Goal: Transaction & Acquisition: Purchase product/service

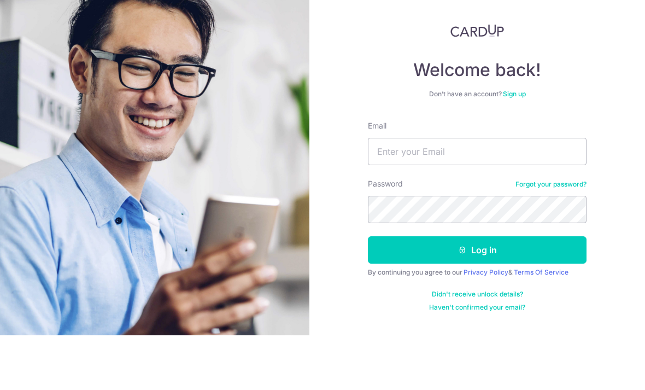
type input "S"
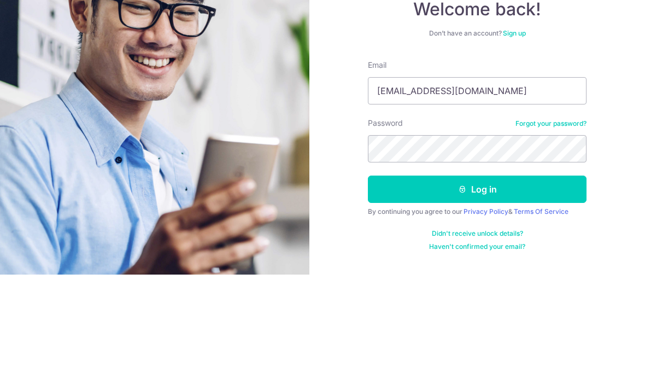
type input "[EMAIL_ADDRESS][DOMAIN_NAME]"
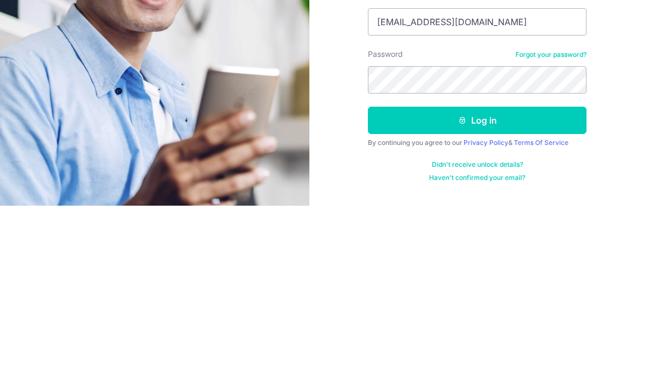
click at [489, 291] on button "Log in" at bounding box center [477, 304] width 219 height 27
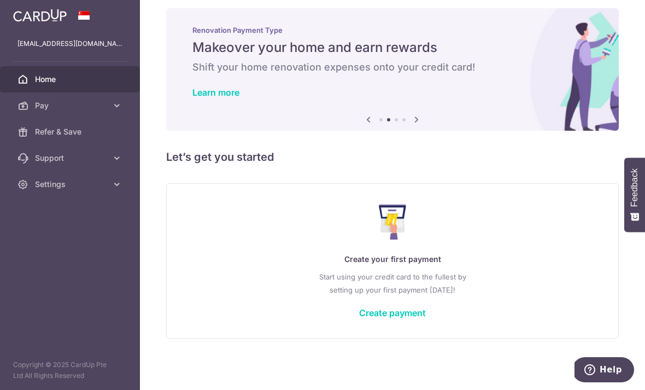
scroll to position [18, 0]
click at [0, 0] on button "button" at bounding box center [0, 0] width 0 height 0
click at [42, 104] on span "Pay" at bounding box center [71, 105] width 72 height 11
click at [39, 160] on span "Recipients" at bounding box center [71, 157] width 72 height 11
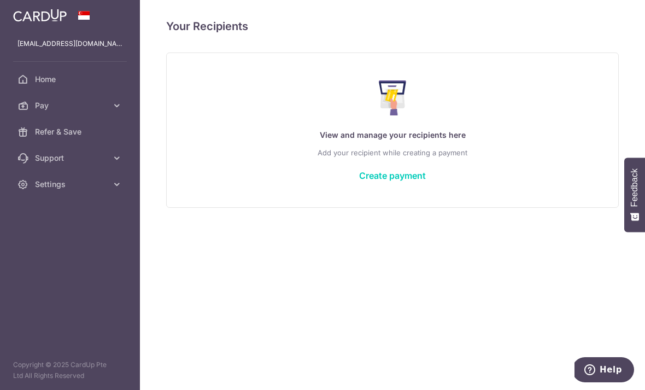
click at [359, 181] on link "Create payment" at bounding box center [392, 175] width 67 height 11
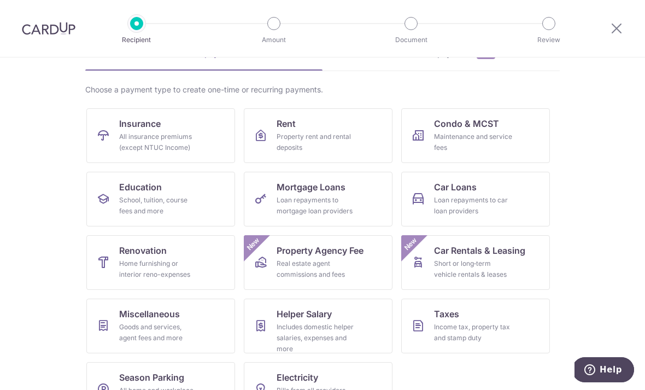
scroll to position [64, 0]
click at [192, 259] on div "Home furnishing or interior reno-expenses" at bounding box center [158, 269] width 79 height 22
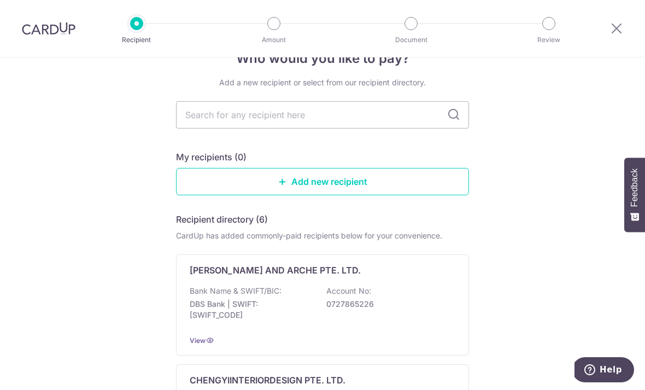
scroll to position [27, 0]
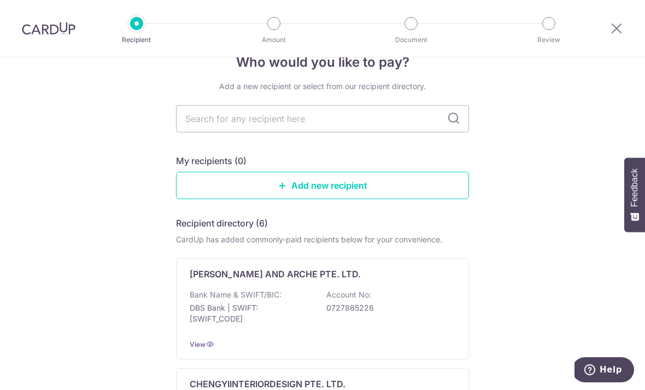
click at [354, 117] on input "text" at bounding box center [322, 118] width 293 height 27
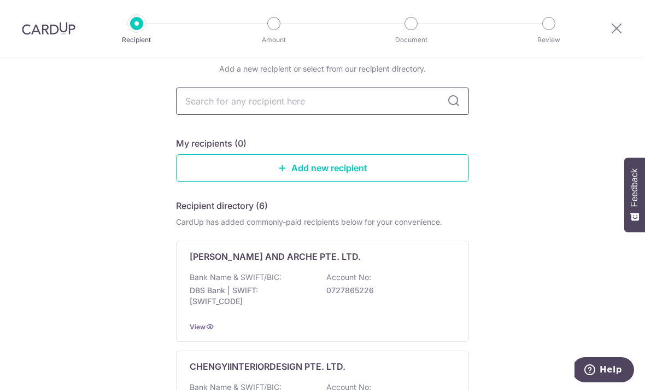
scroll to position [48, 0]
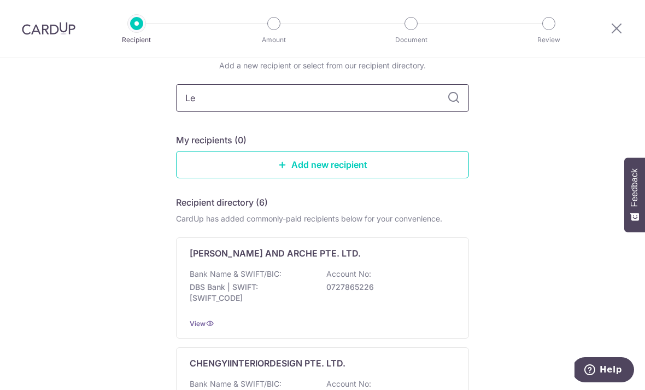
type input "Lee"
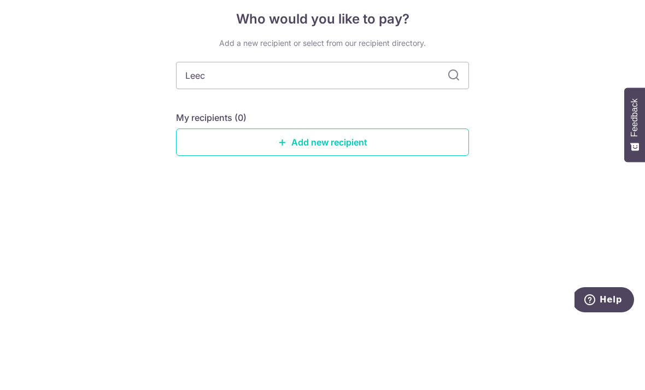
type input "Leeco"
type input "Leecon"
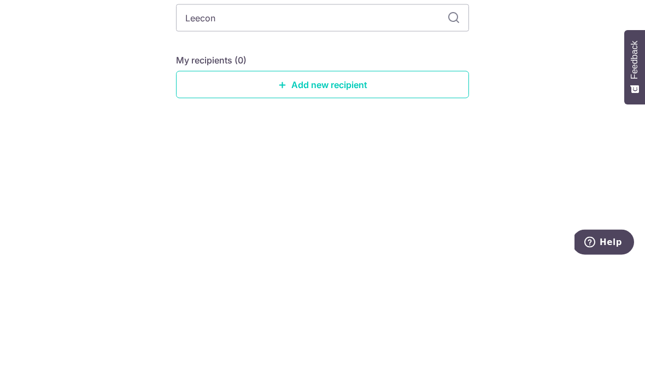
click at [452, 198] on link "Add new recipient" at bounding box center [322, 211] width 293 height 27
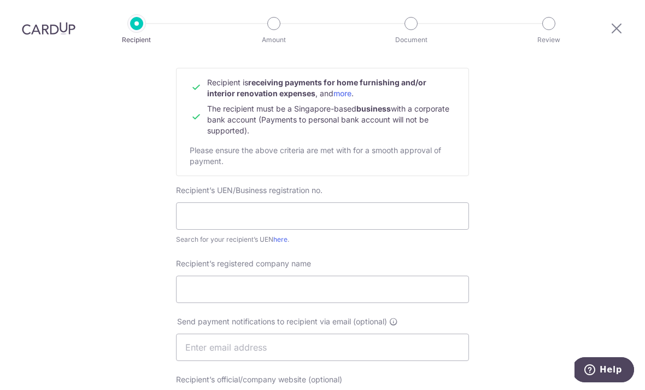
scroll to position [109, 0]
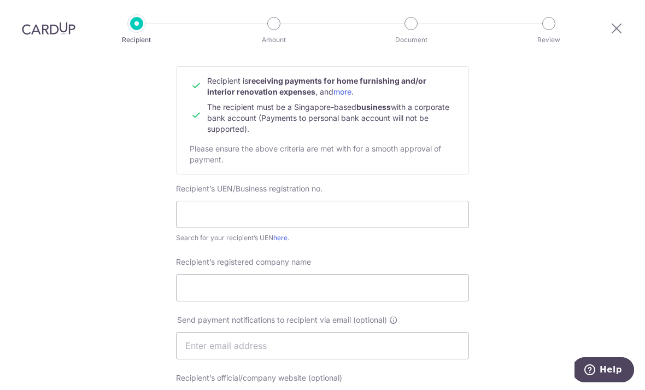
click at [277, 242] on link "here" at bounding box center [280, 237] width 14 height 8
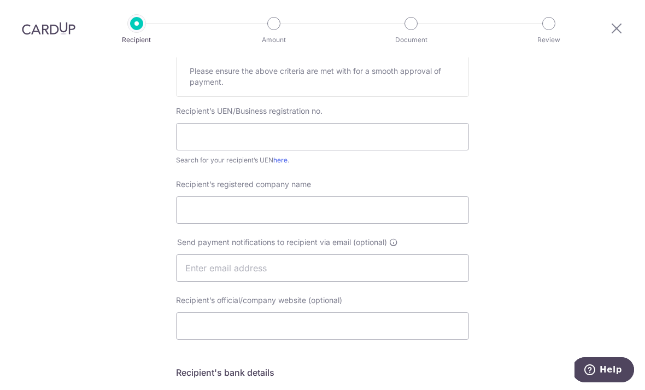
scroll to position [188, 0]
click at [371, 273] on input "text" at bounding box center [322, 266] width 293 height 27
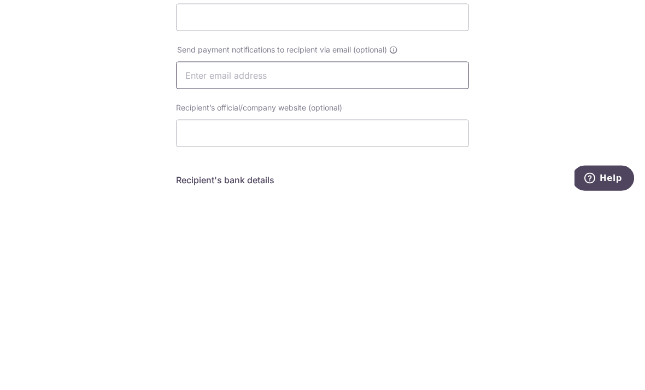
click at [361, 253] on input "text" at bounding box center [322, 266] width 293 height 27
paste input "Leecon9394@gmail.com"
type input "Leecon9394@gmail.com"
click at [327, 311] on input "Recipient’s official/company website (optional)" at bounding box center [322, 324] width 293 height 27
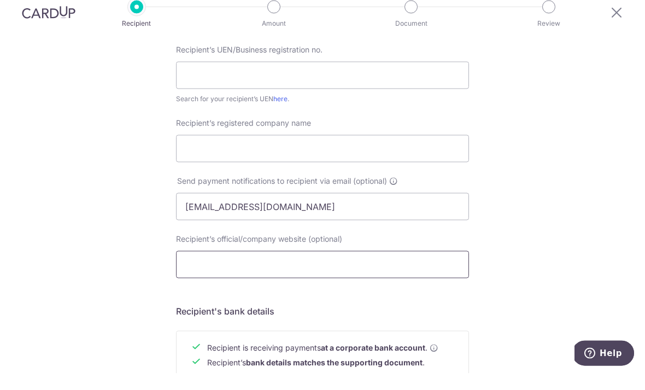
scroll to position [240, 0]
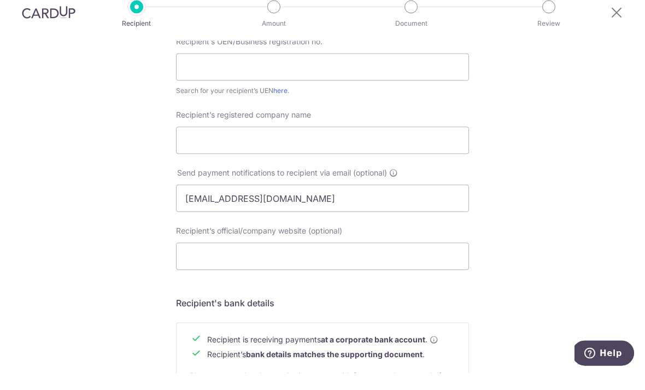
click at [280, 103] on link "here" at bounding box center [280, 107] width 14 height 8
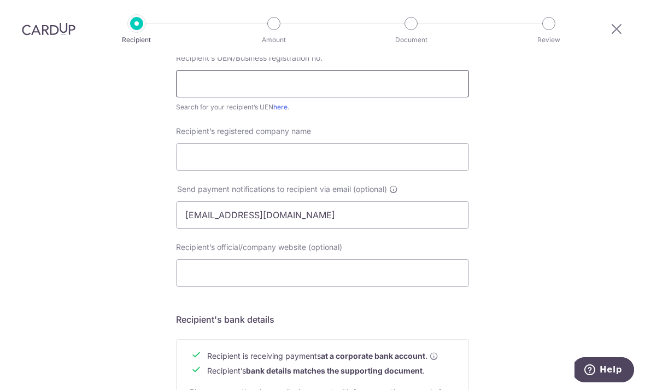
click at [383, 70] on input "text" at bounding box center [322, 83] width 293 height 27
click at [374, 70] on input "text" at bounding box center [322, 83] width 293 height 27
paste input "202209350K001"
type input "202209350K001"
click at [385, 143] on input "Recipient’s registered company name" at bounding box center [322, 156] width 293 height 27
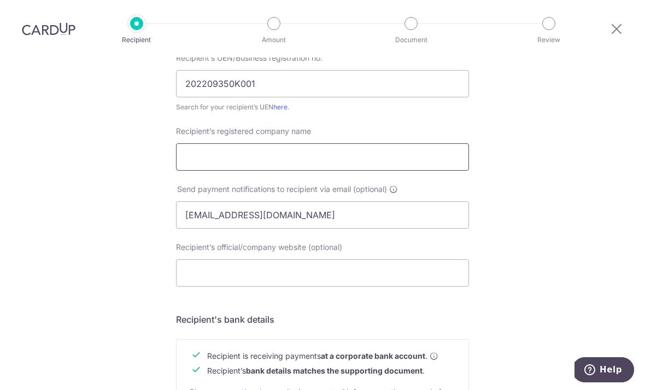
type input "L"
click at [320, 143] on input "Recipient’s registered company name" at bounding box center [322, 156] width 293 height 27
paste input "Leecon Pte. Ltd."
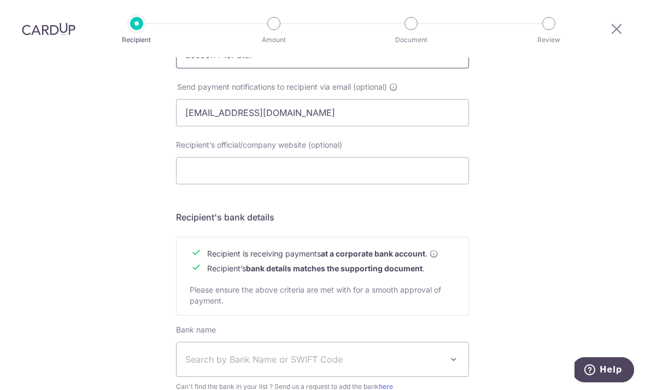
scroll to position [343, 0]
type input "Leecon Pte. Ltd."
click at [406, 156] on input "Recipient’s official/company website (optional)" at bounding box center [322, 169] width 293 height 27
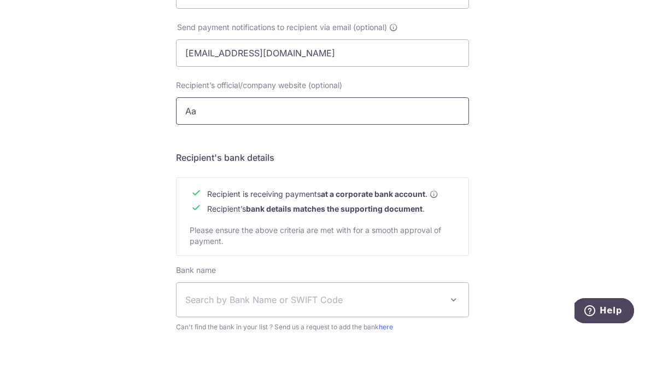
type input "A"
type input "W"
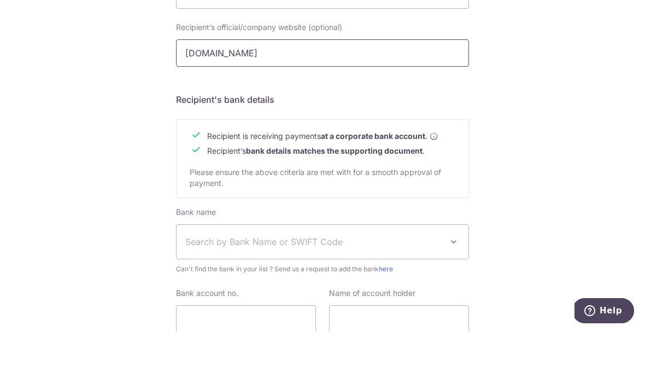
scroll to position [410, 0]
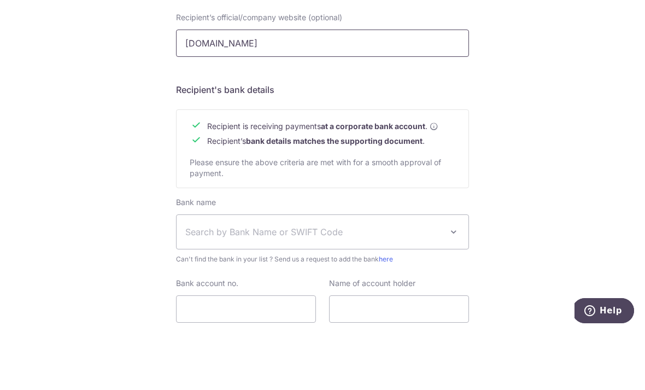
type input "www.leecon.sg"
click at [595, 86] on div "Who would you like to pay? Your recipient does not need a CardUp account to rec…" at bounding box center [322, 58] width 645 height 822
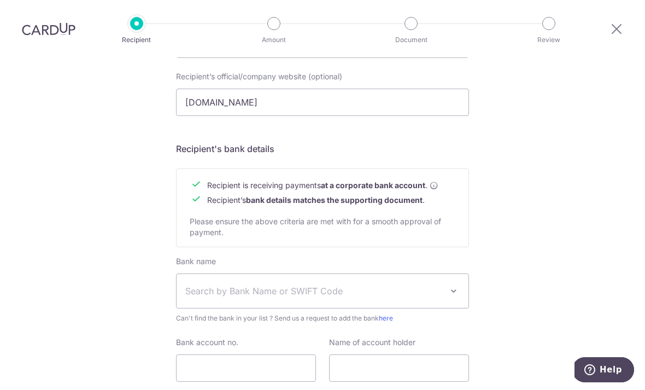
click at [197, 284] on span "Search by Bank Name or SWIFT Code" at bounding box center [313, 290] width 257 height 13
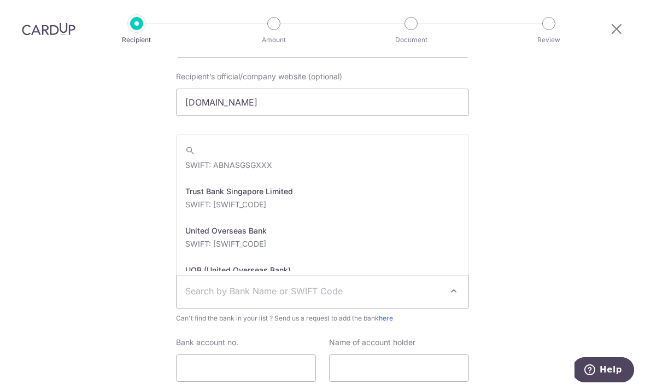
scroll to position [2347, 0]
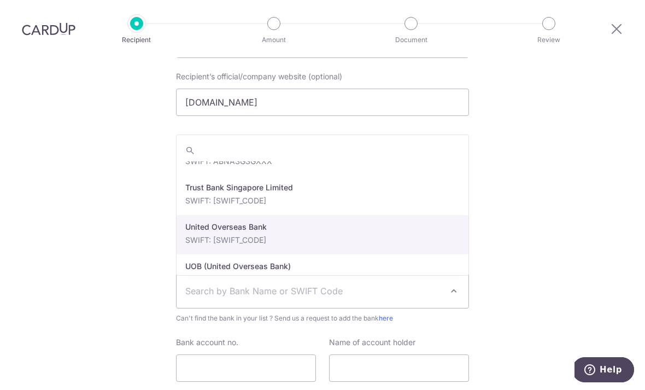
select select "23668"
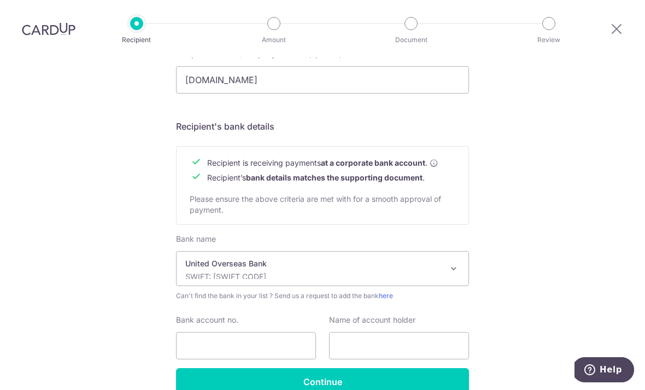
scroll to position [435, 0]
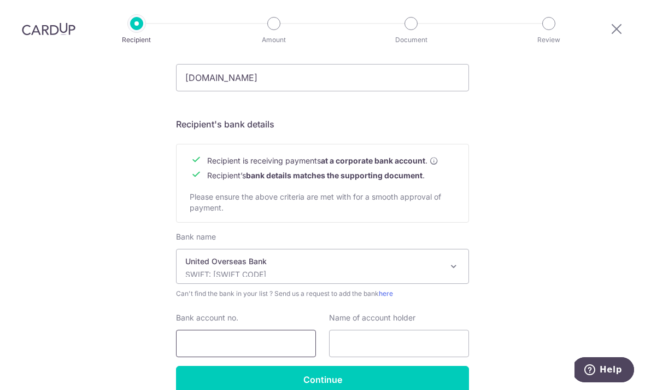
click at [280, 330] on input "Bank account no." at bounding box center [246, 343] width 140 height 27
click at [346, 78] on input "Recipient’s official/company website (optional)" at bounding box center [322, 77] width 293 height 27
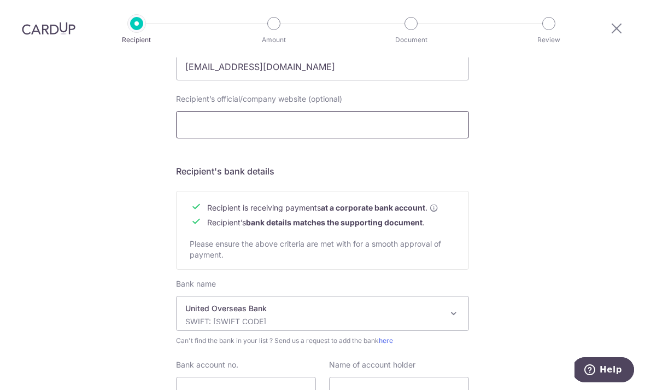
scroll to position [389, 0]
type input "W"
type input "www.leecon.sg"
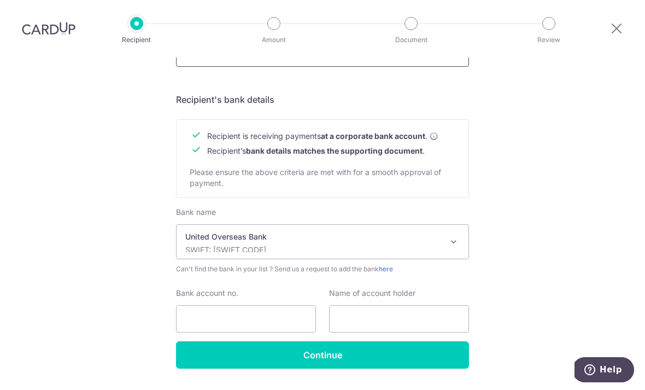
scroll to position [459, 0]
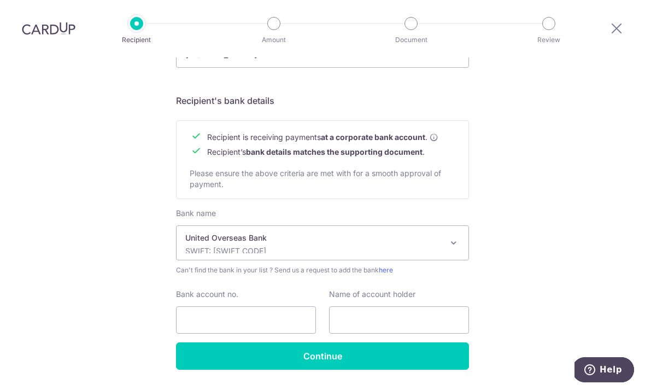
click at [596, 109] on div "Who would you like to pay? Your recipient does not need a CardUp account to rec…" at bounding box center [322, 10] width 645 height 822
click at [283, 321] on input "Bank account no." at bounding box center [246, 319] width 140 height 27
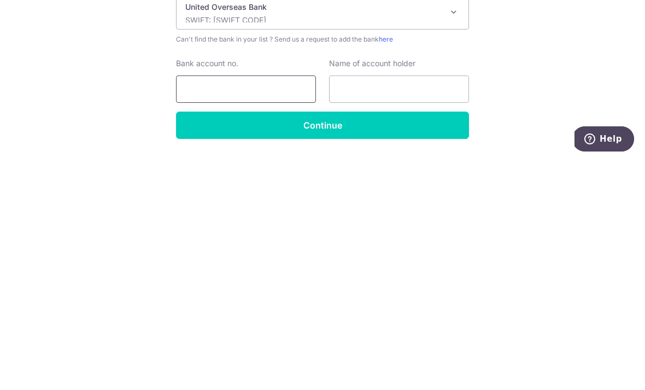
click at [286, 306] on input "Bank account no." at bounding box center [246, 319] width 140 height 27
paste input "341-321-898-3"
type input "3413218983"
click at [418, 306] on input "text" at bounding box center [399, 319] width 140 height 27
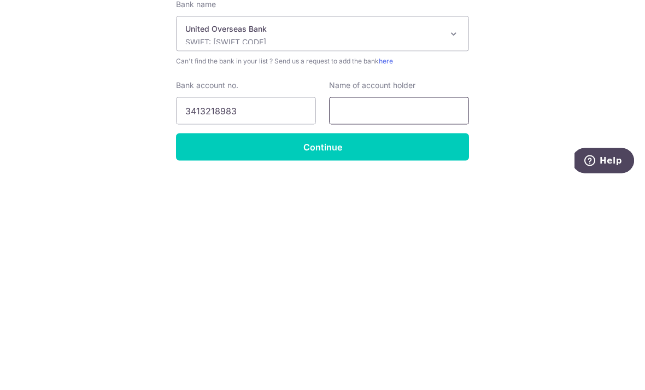
click at [383, 306] on input "text" at bounding box center [399, 319] width 140 height 27
paste input "Leecon Pte Ltd"
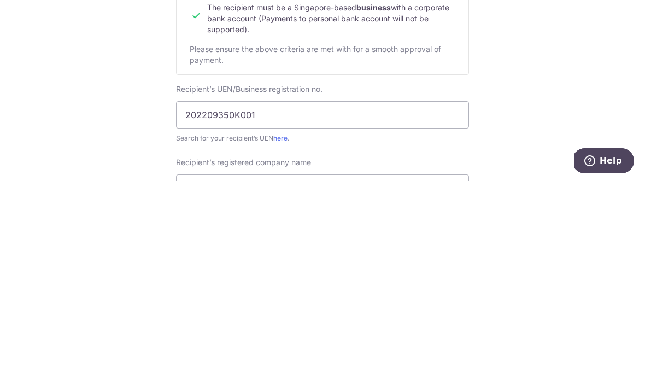
scroll to position [0, 0]
type input "Leecon Pte Ltd"
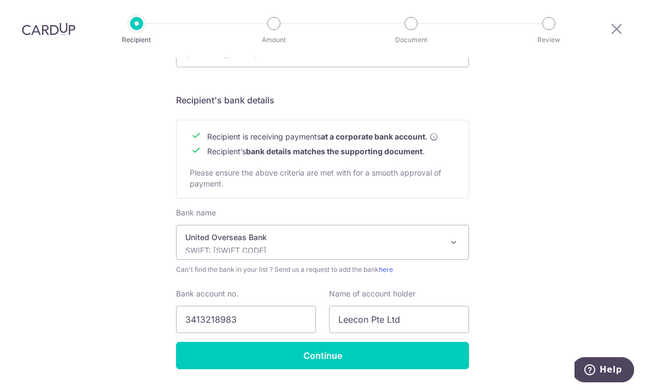
scroll to position [459, 0]
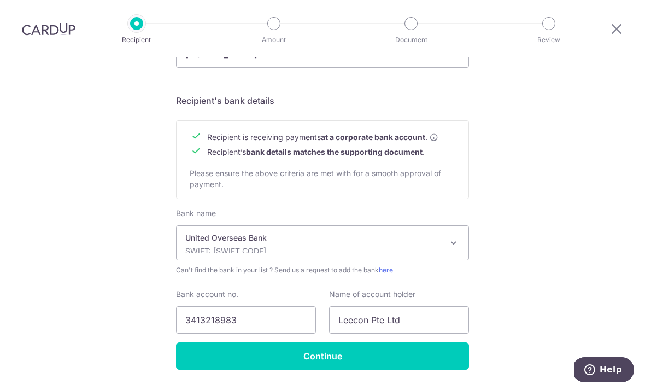
click at [357, 342] on input "Continue" at bounding box center [322, 355] width 293 height 27
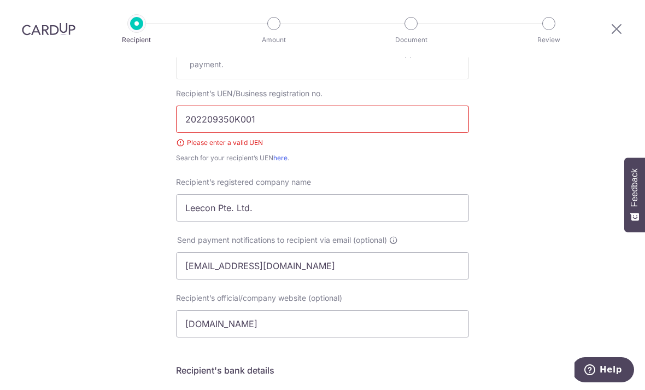
scroll to position [203, 0]
click at [407, 107] on input "202209350K001" at bounding box center [322, 120] width 293 height 27
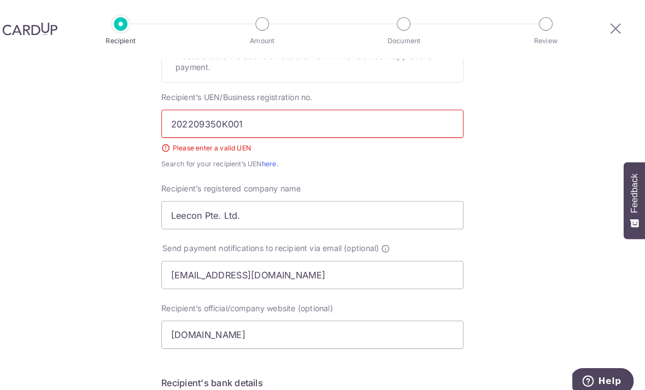
scroll to position [0, 0]
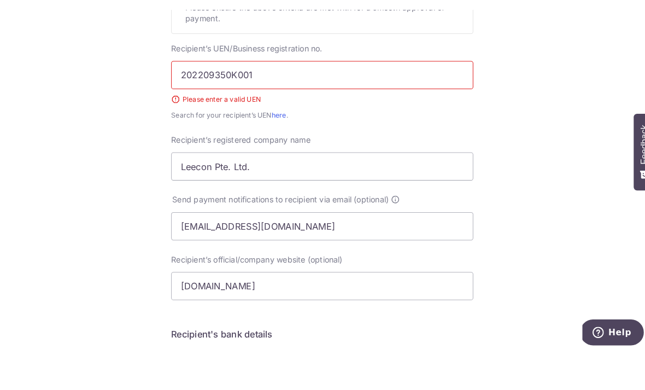
click at [273, 155] on link "here" at bounding box center [280, 159] width 14 height 8
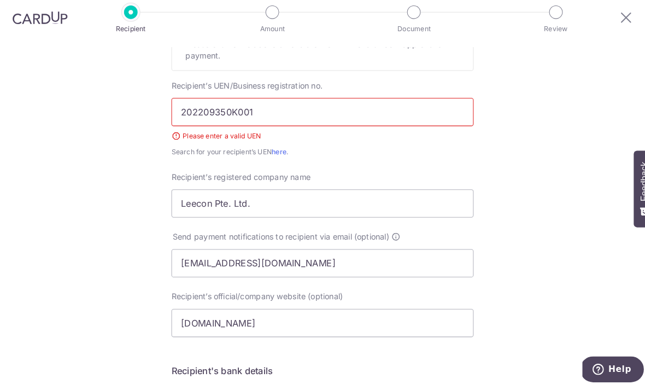
click at [366, 107] on input "202209350K001" at bounding box center [322, 120] width 293 height 27
click at [418, 107] on input "202209350K001" at bounding box center [322, 120] width 293 height 27
click at [416, 107] on input "202209350K001" at bounding box center [322, 120] width 293 height 27
click at [403, 107] on input "202209350K001" at bounding box center [322, 120] width 293 height 27
click at [401, 107] on input "202209350K001" at bounding box center [322, 120] width 293 height 27
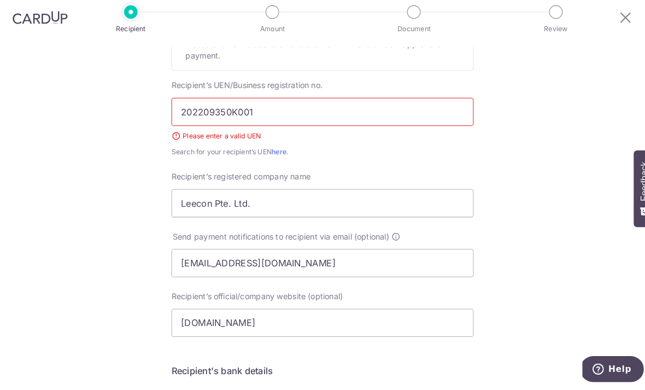
click at [403, 107] on input "202209350K001" at bounding box center [322, 120] width 293 height 27
paste input "202209350K"
click at [246, 107] on input "202209350K001 202209350K" at bounding box center [322, 120] width 293 height 27
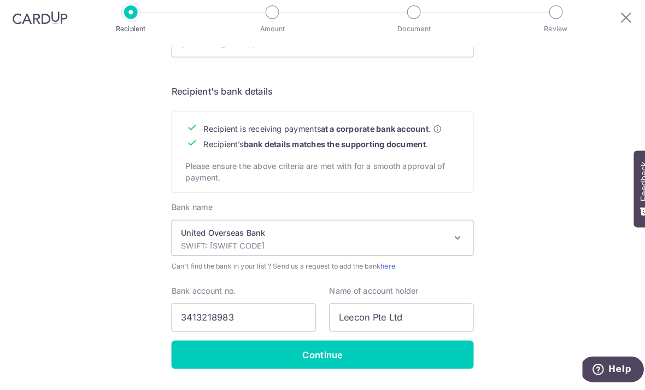
scroll to position [474, 0]
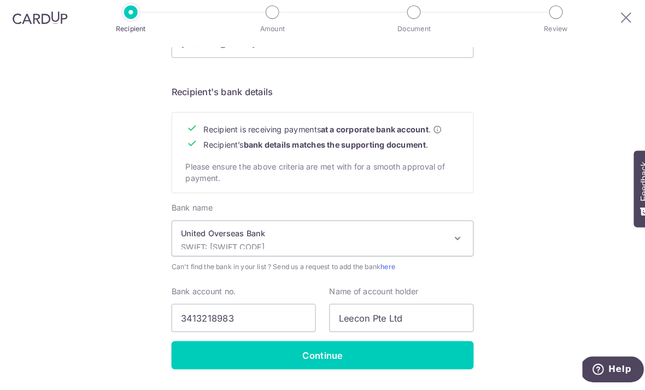
type input "202209350K"
click at [384, 342] on input "Continue" at bounding box center [322, 355] width 293 height 27
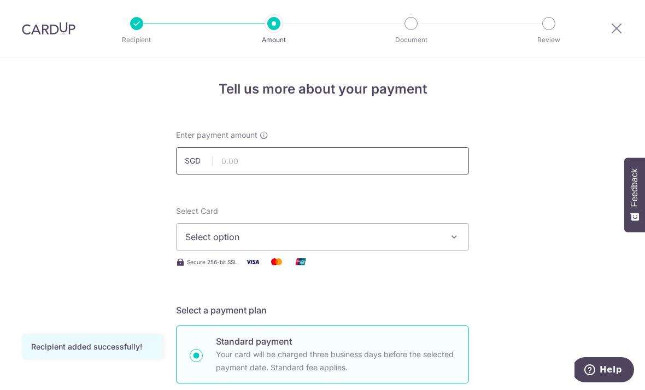
click at [407, 158] on input "text" at bounding box center [322, 160] width 293 height 27
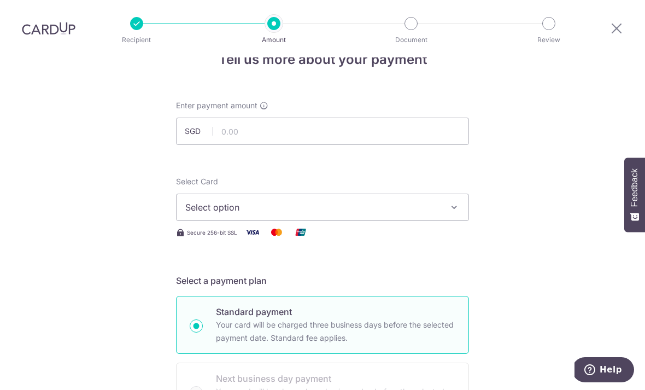
scroll to position [27, 0]
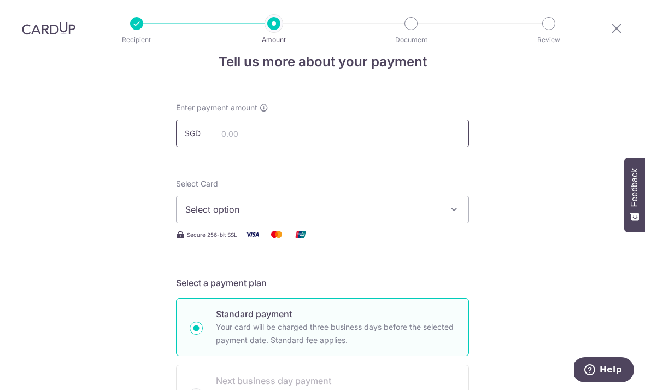
click at [421, 134] on input "text" at bounding box center [322, 133] width 293 height 27
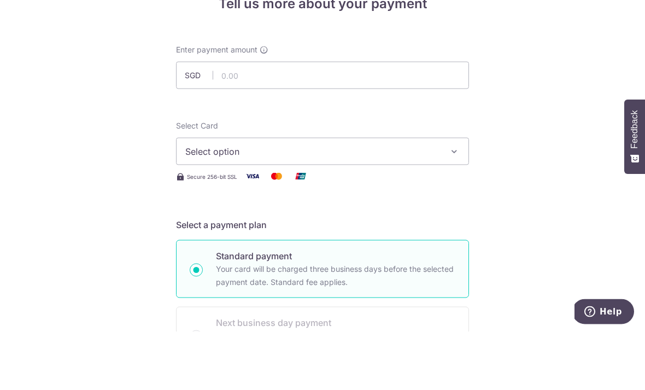
click at [455, 196] on button "Select option" at bounding box center [322, 209] width 293 height 27
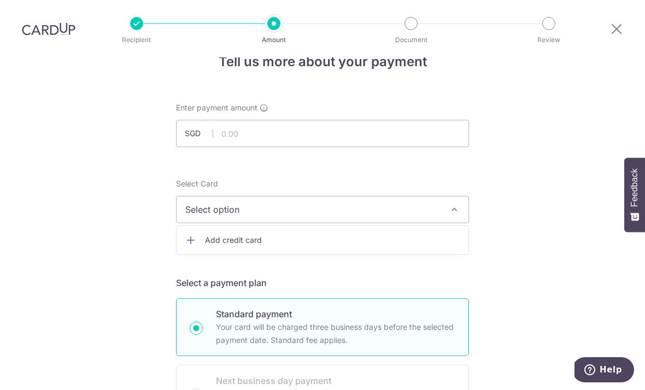
click at [390, 189] on div at bounding box center [322, 195] width 645 height 390
click at [392, 203] on span "Select option" at bounding box center [312, 209] width 255 height 13
click at [368, 234] on span "Add credit card" at bounding box center [332, 239] width 255 height 11
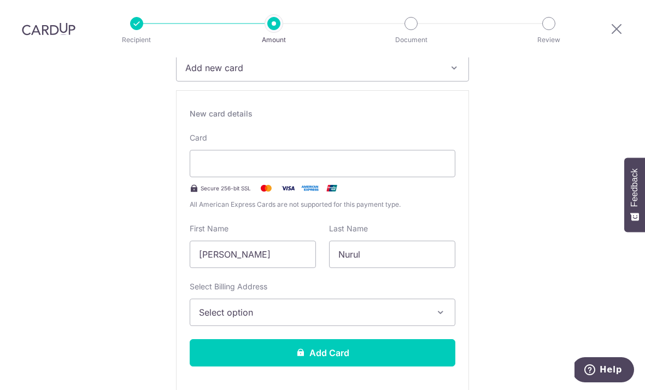
scroll to position [172, 0]
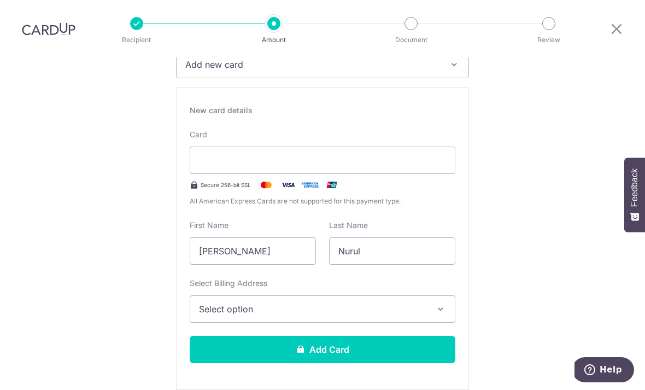
click at [407, 302] on span "Select option" at bounding box center [312, 308] width 227 height 13
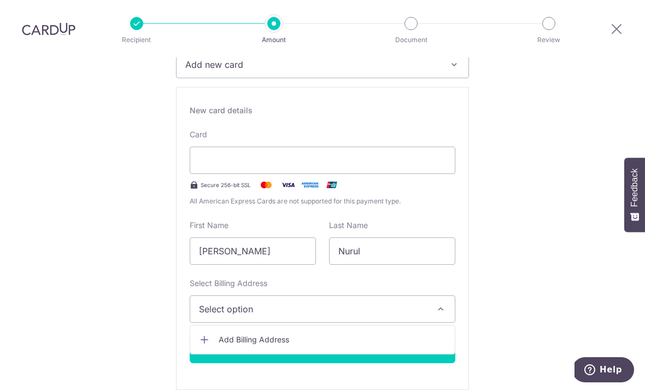
click at [415, 269] on div at bounding box center [322, 195] width 645 height 390
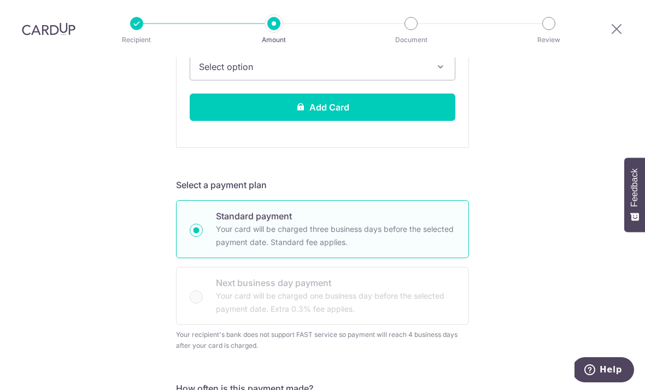
scroll to position [489, 0]
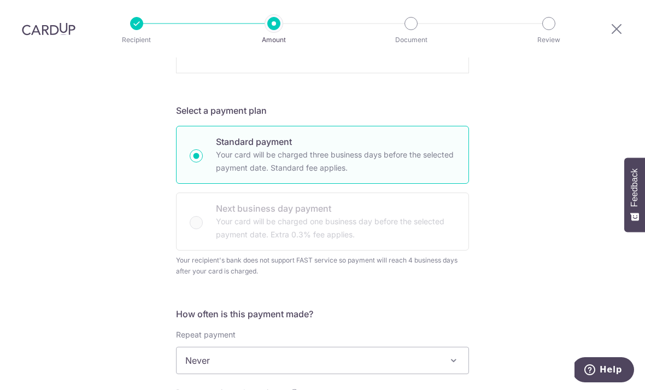
click at [402, 183] on div "Standard payment Your card will be charged three business days before the selec…" at bounding box center [322, 188] width 293 height 125
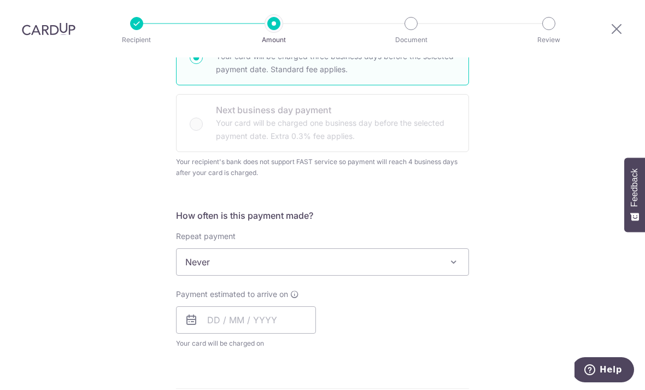
scroll to position [590, 0]
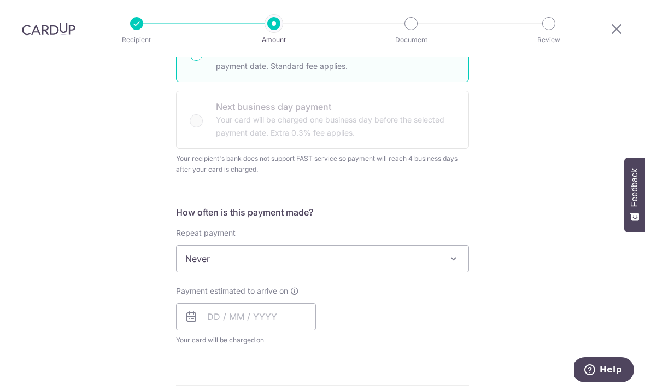
click at [431, 245] on span "Never" at bounding box center [323, 258] width 292 height 26
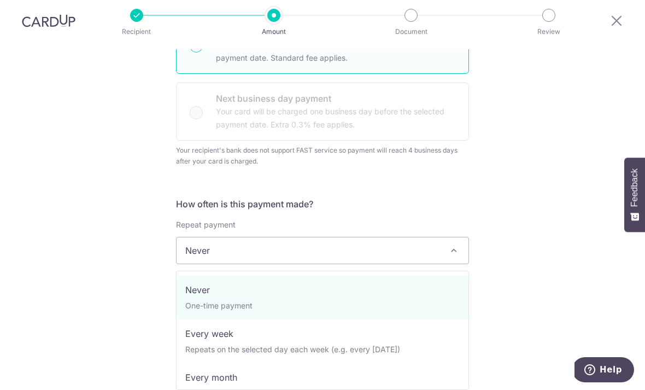
click at [439, 237] on span "Never" at bounding box center [323, 250] width 292 height 26
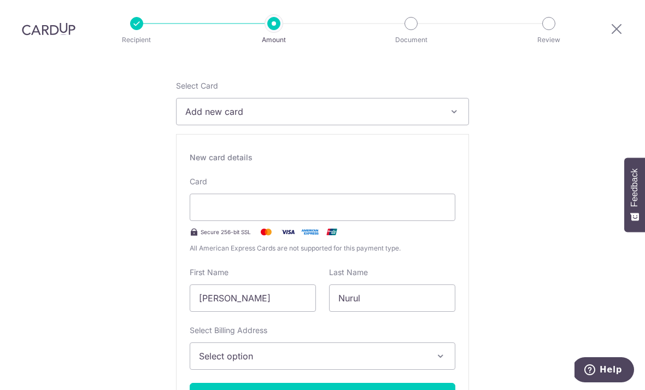
scroll to position [126, 0]
click at [445, 97] on button "Add new card" at bounding box center [322, 110] width 293 height 27
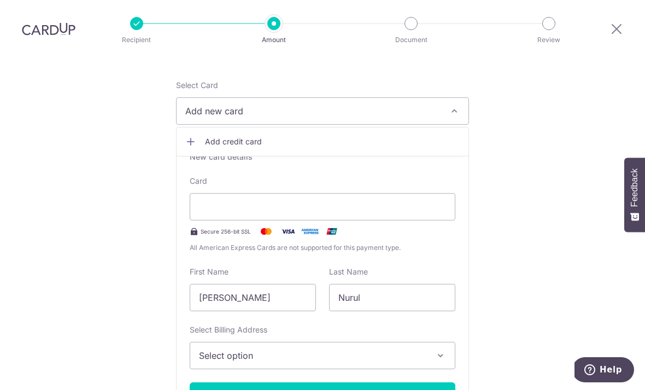
click at [292, 136] on span "Add credit card" at bounding box center [332, 141] width 255 height 11
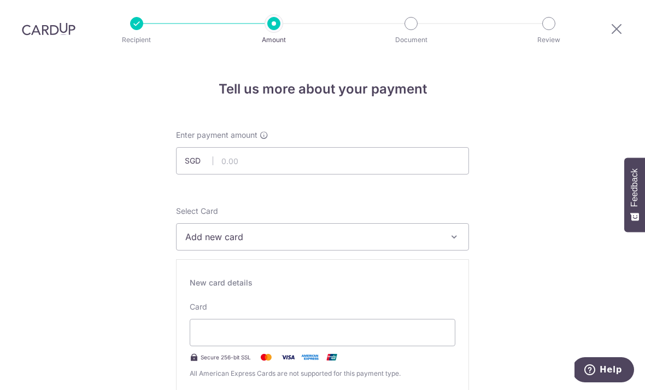
scroll to position [0, 0]
click at [422, 147] on input "text" at bounding box center [322, 160] width 293 height 27
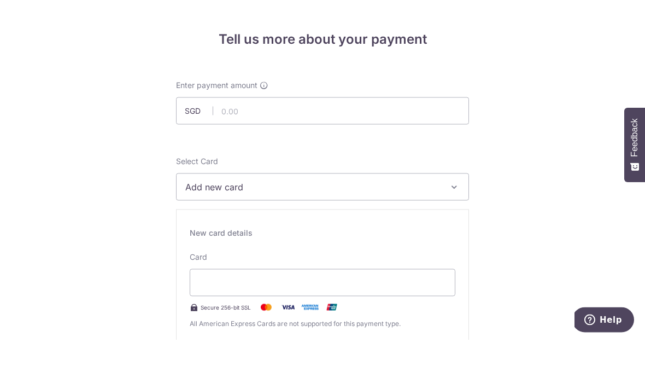
click at [266, 131] on icon at bounding box center [264, 135] width 9 height 9
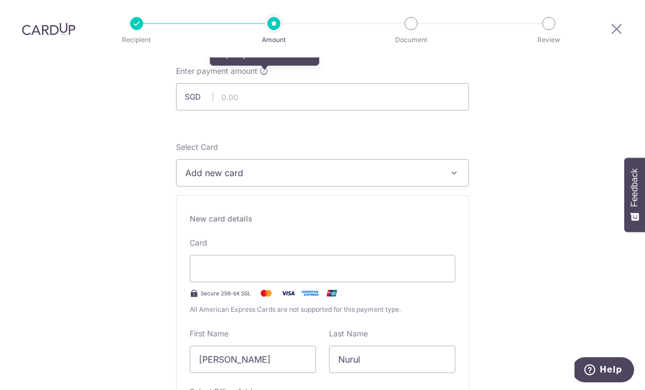
scroll to position [78, 0]
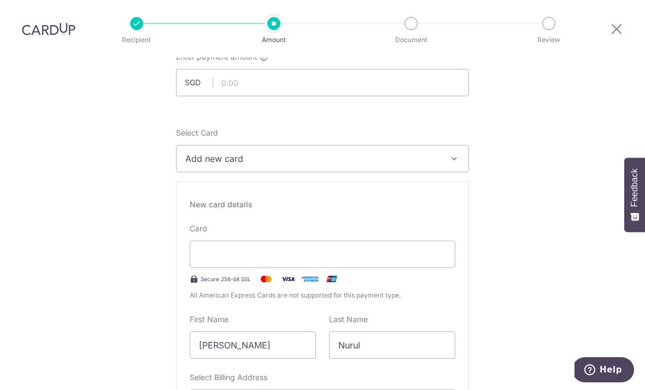
click at [332, 223] on div "Card Secure 256-bit SSL All American Express Cards are not supported for this p…" at bounding box center [323, 262] width 266 height 78
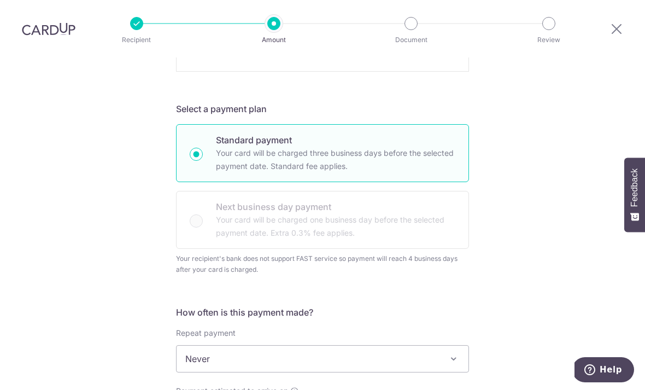
scroll to position [491, 0]
click at [623, 84] on div "Tell us more about your payment Enter payment amount SGD Recipient added succes…" at bounding box center [322, 254] width 645 height 1377
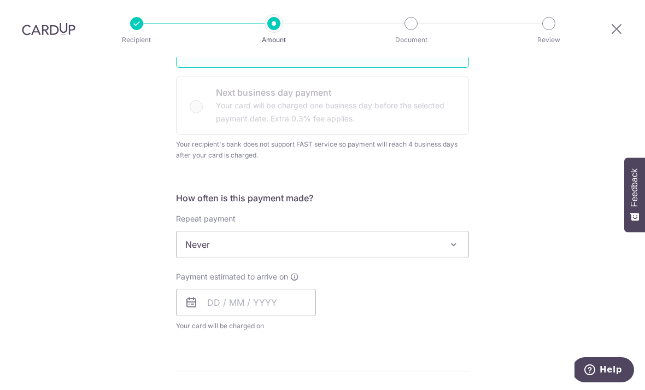
scroll to position [613, 0]
